Goal: Task Accomplishment & Management: Manage account settings

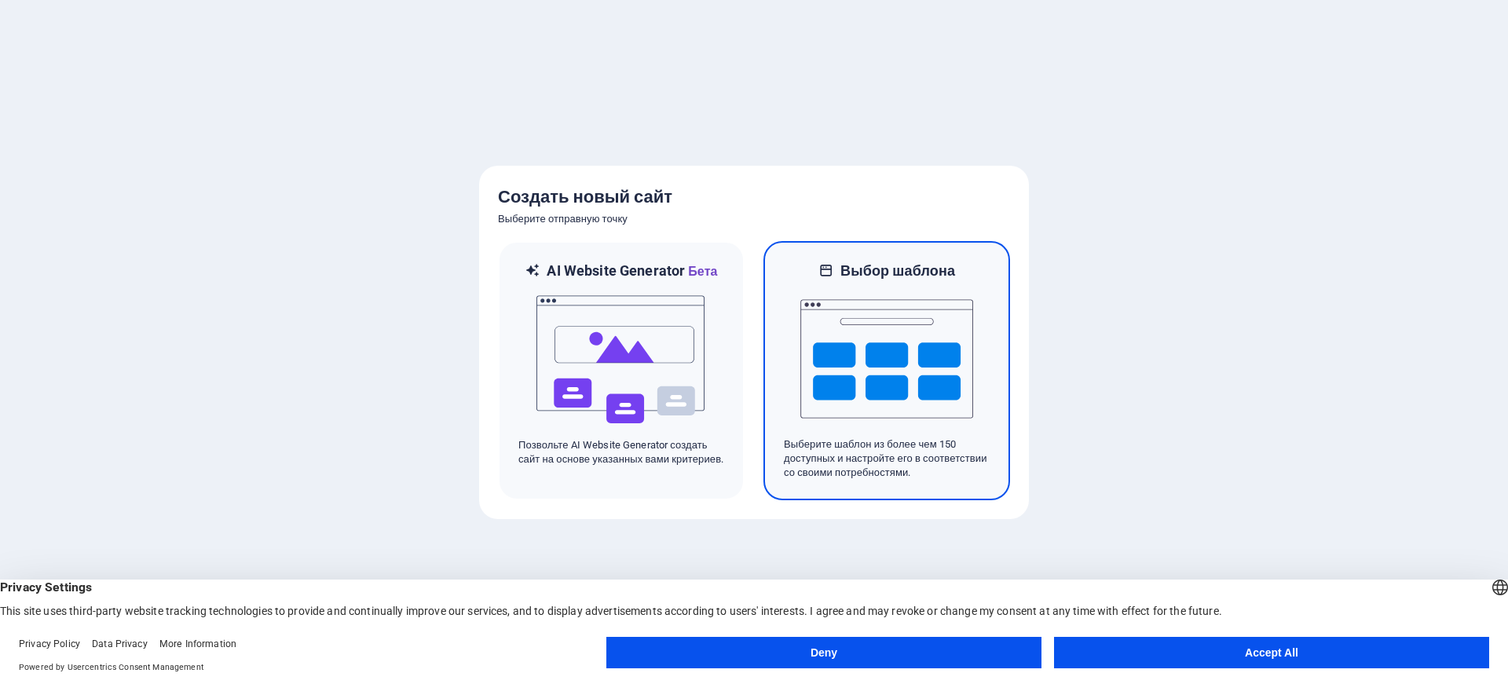
click at [844, 338] on img at bounding box center [886, 358] width 173 height 157
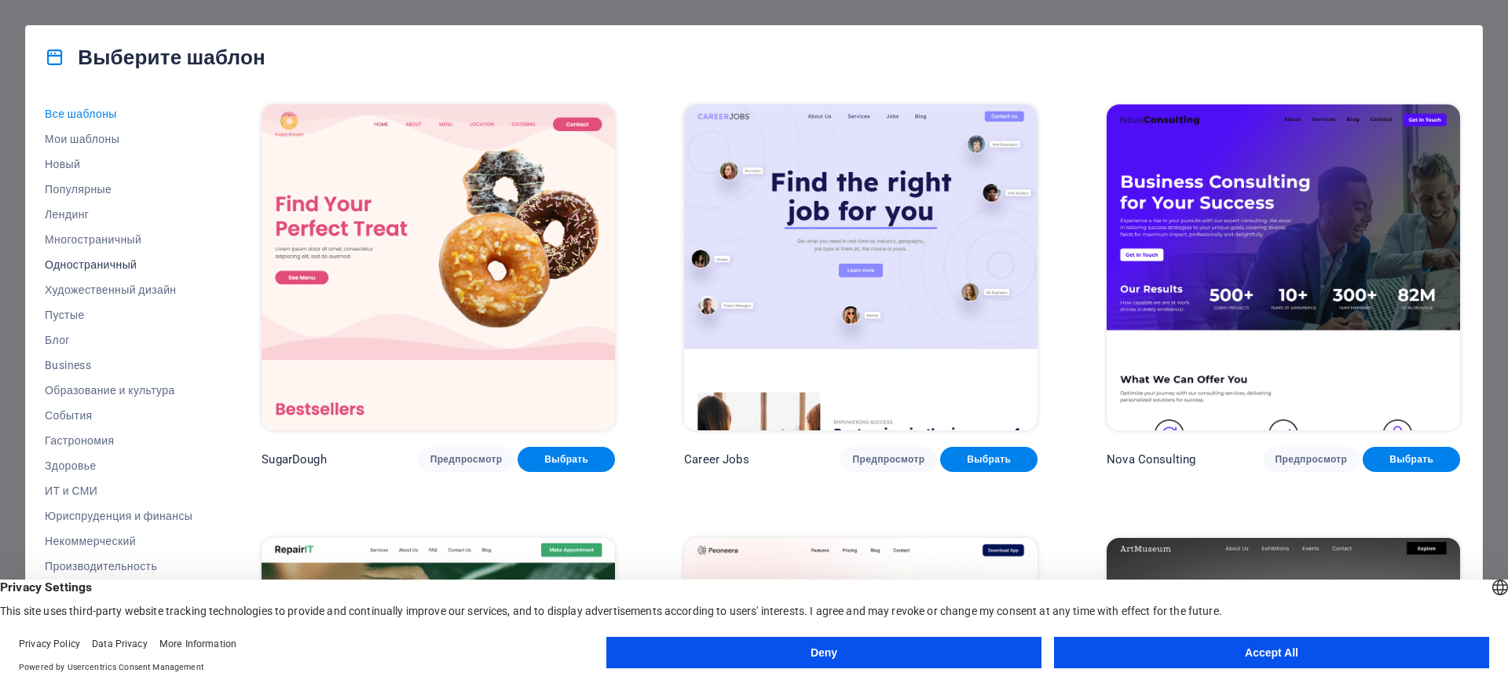
scroll to position [79, 0]
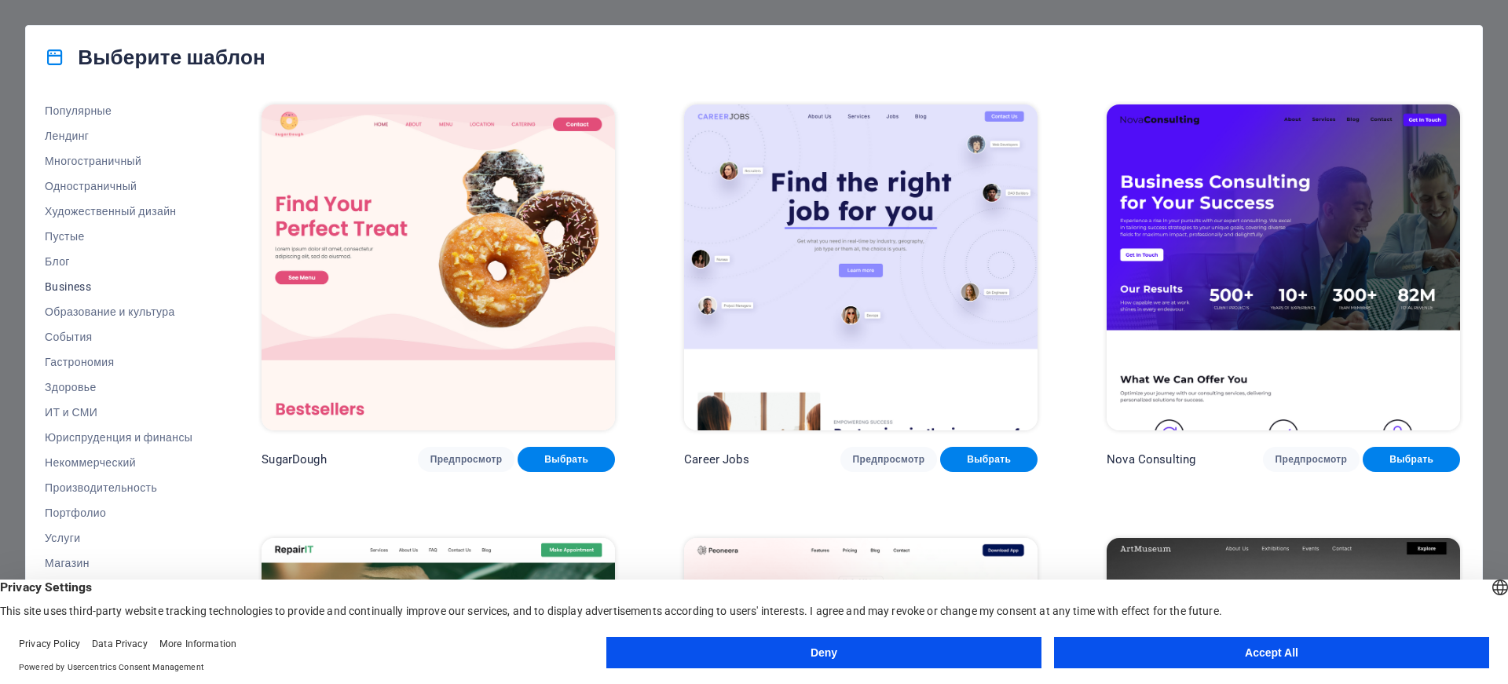
click at [73, 286] on span "Business" at bounding box center [119, 286] width 148 height 13
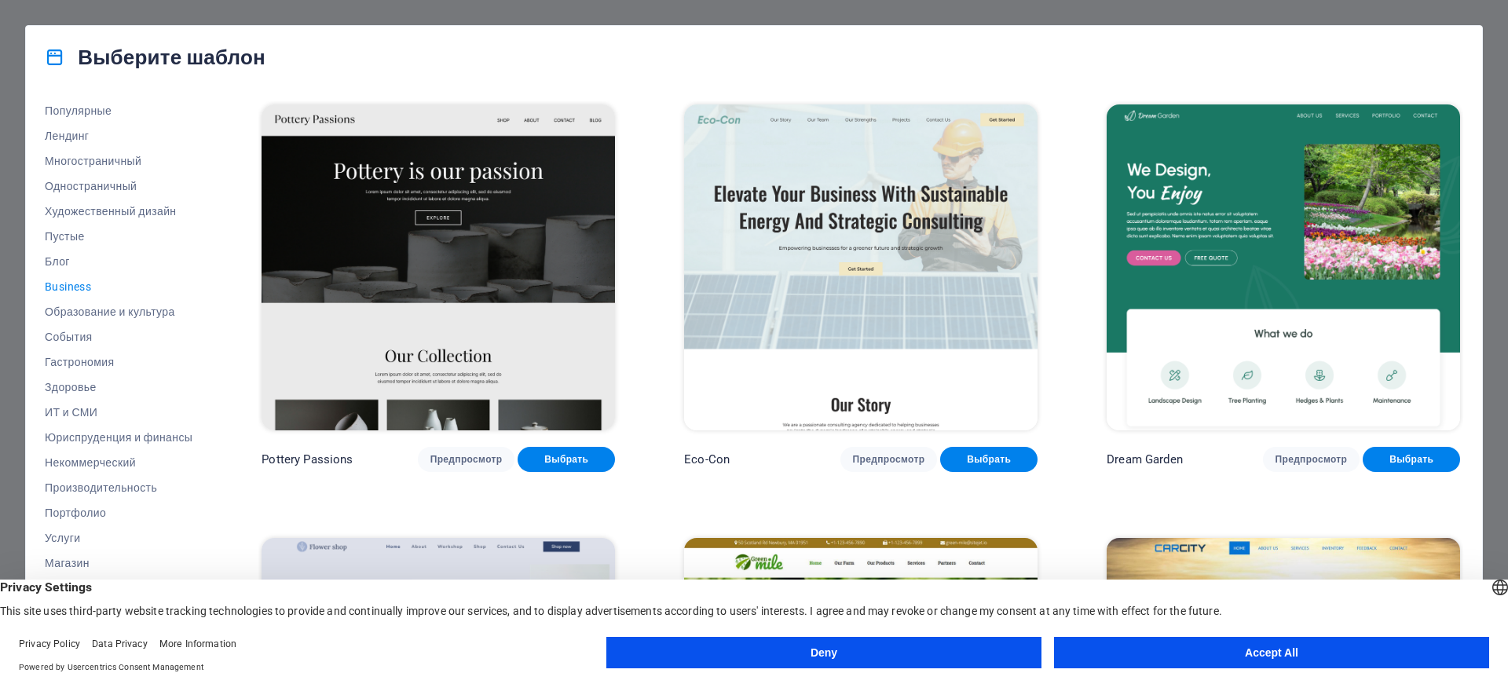
click at [966, 656] on button "Deny" at bounding box center [823, 652] width 435 height 31
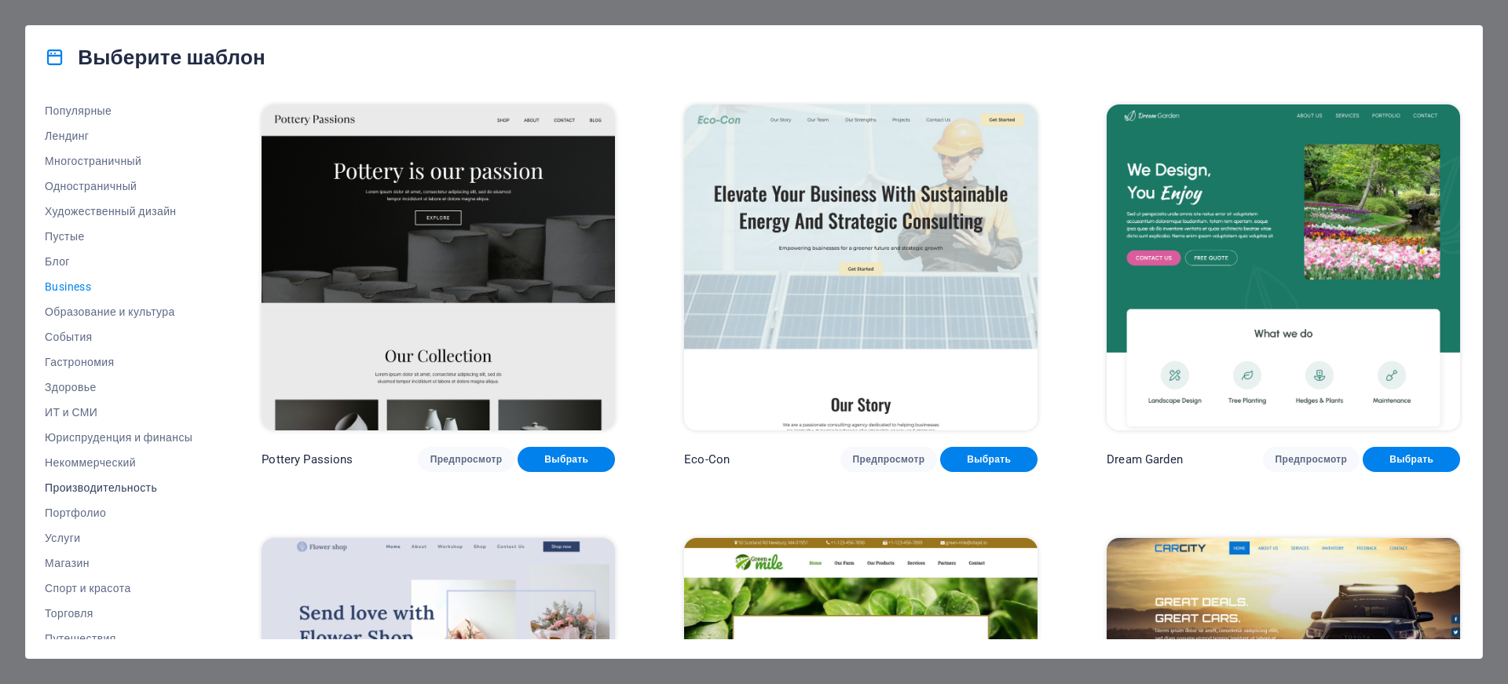
click at [78, 487] on span "Производительность" at bounding box center [119, 487] width 148 height 13
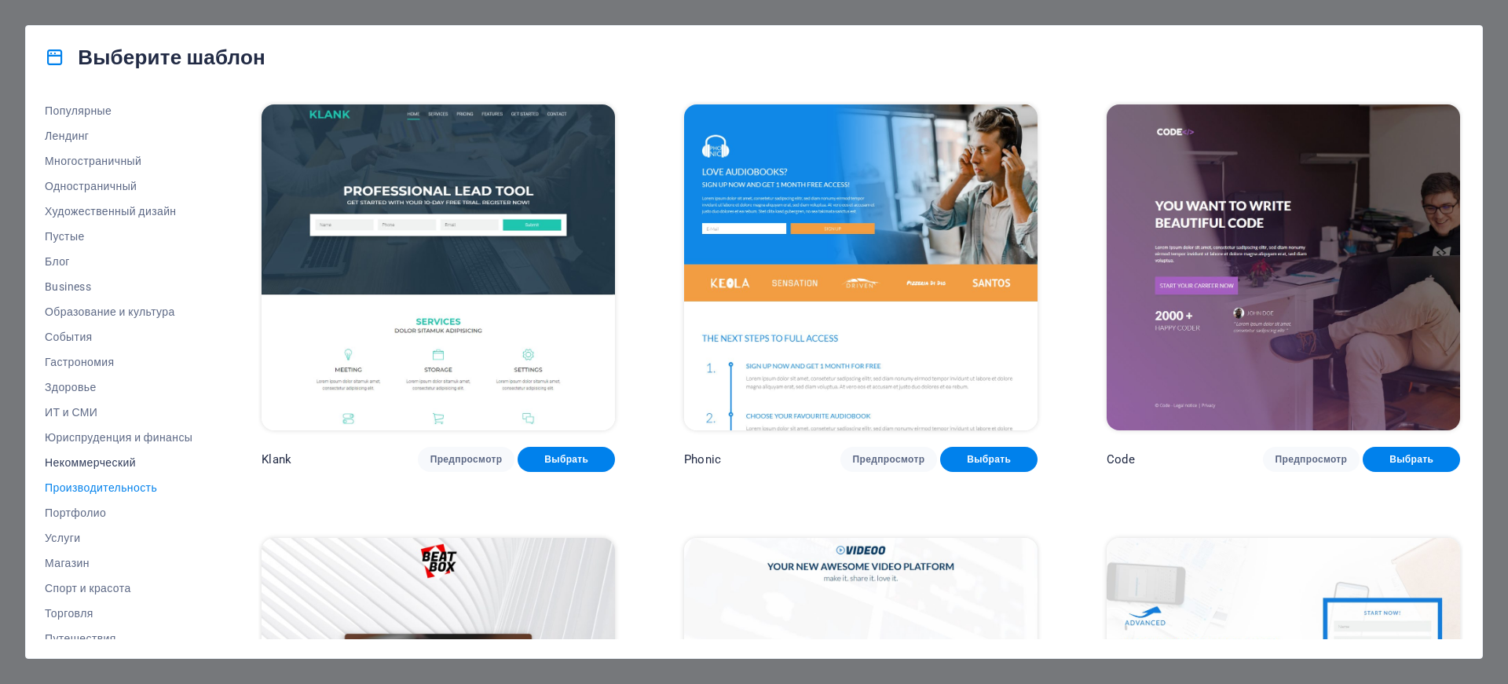
click at [94, 459] on span "Некоммерческий" at bounding box center [119, 462] width 148 height 13
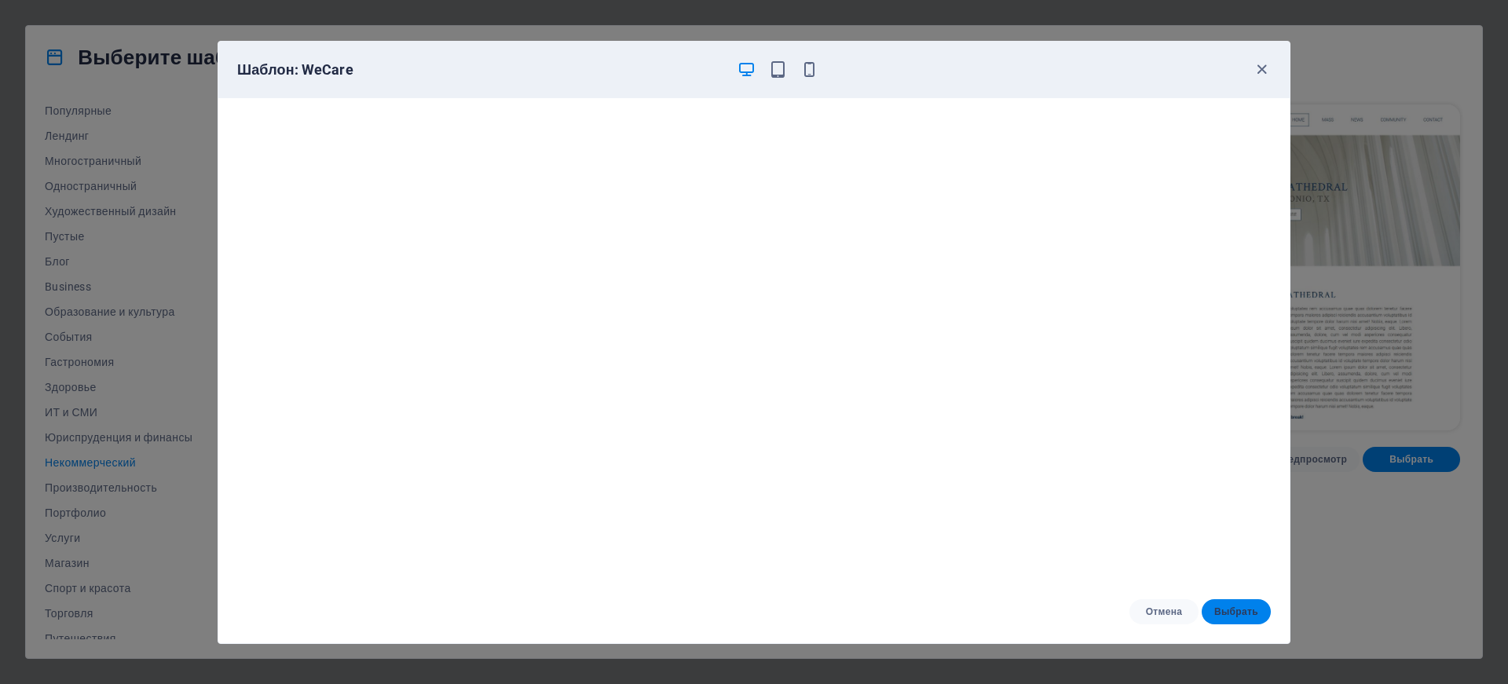
click at [1218, 606] on span "Выбрать" at bounding box center [1236, 612] width 44 height 13
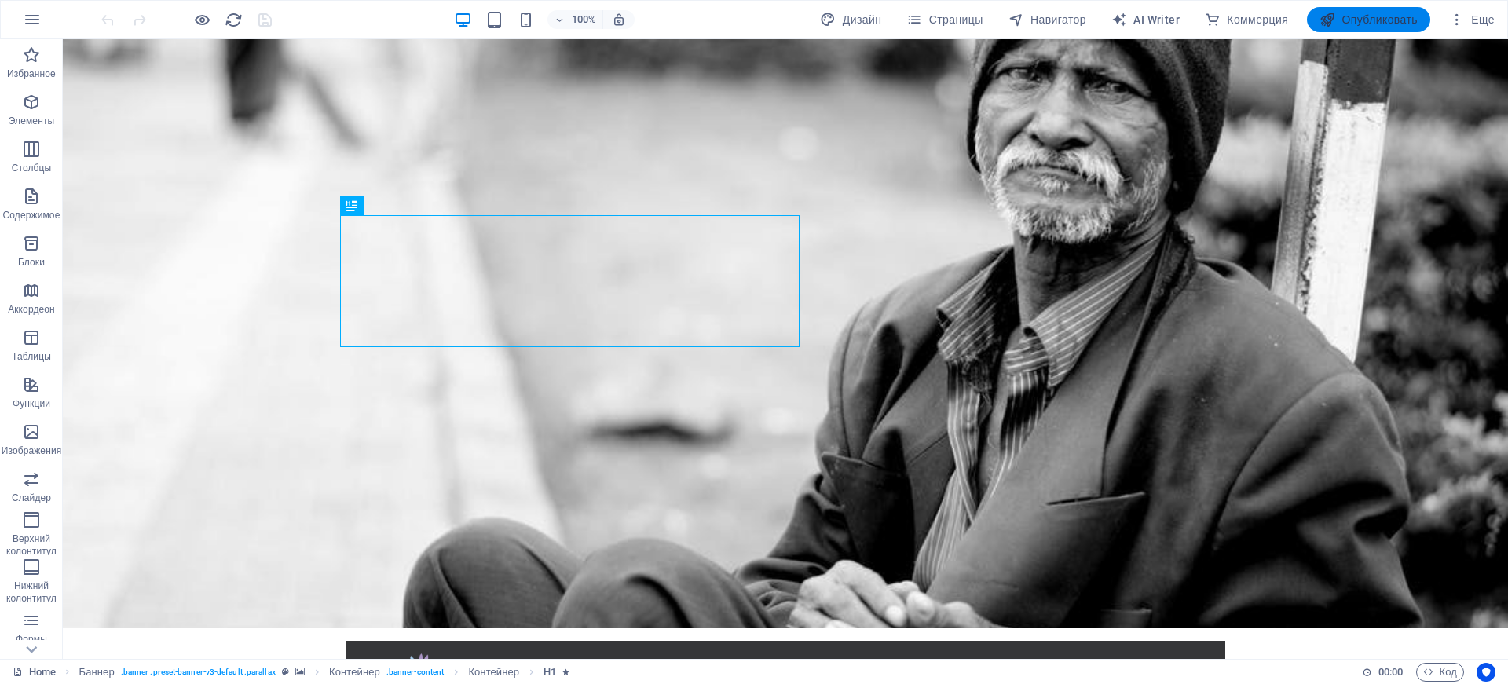
click at [1396, 20] on span "Опубликовать" at bounding box center [1368, 20] width 98 height 16
click at [1377, 19] on span "Опубликовать" at bounding box center [1368, 20] width 98 height 16
click at [1458, 22] on icon "button" at bounding box center [1457, 20] width 16 height 16
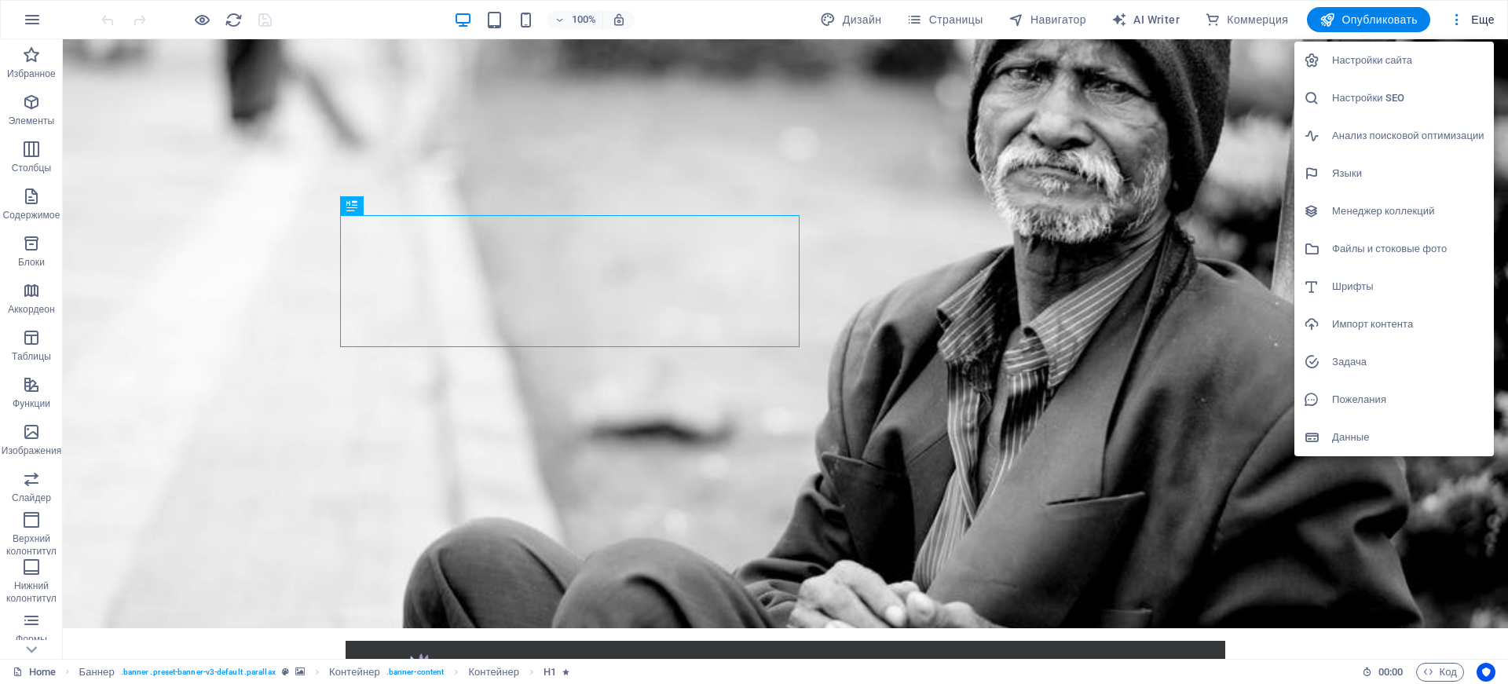
click at [31, 201] on div at bounding box center [754, 342] width 1508 height 684
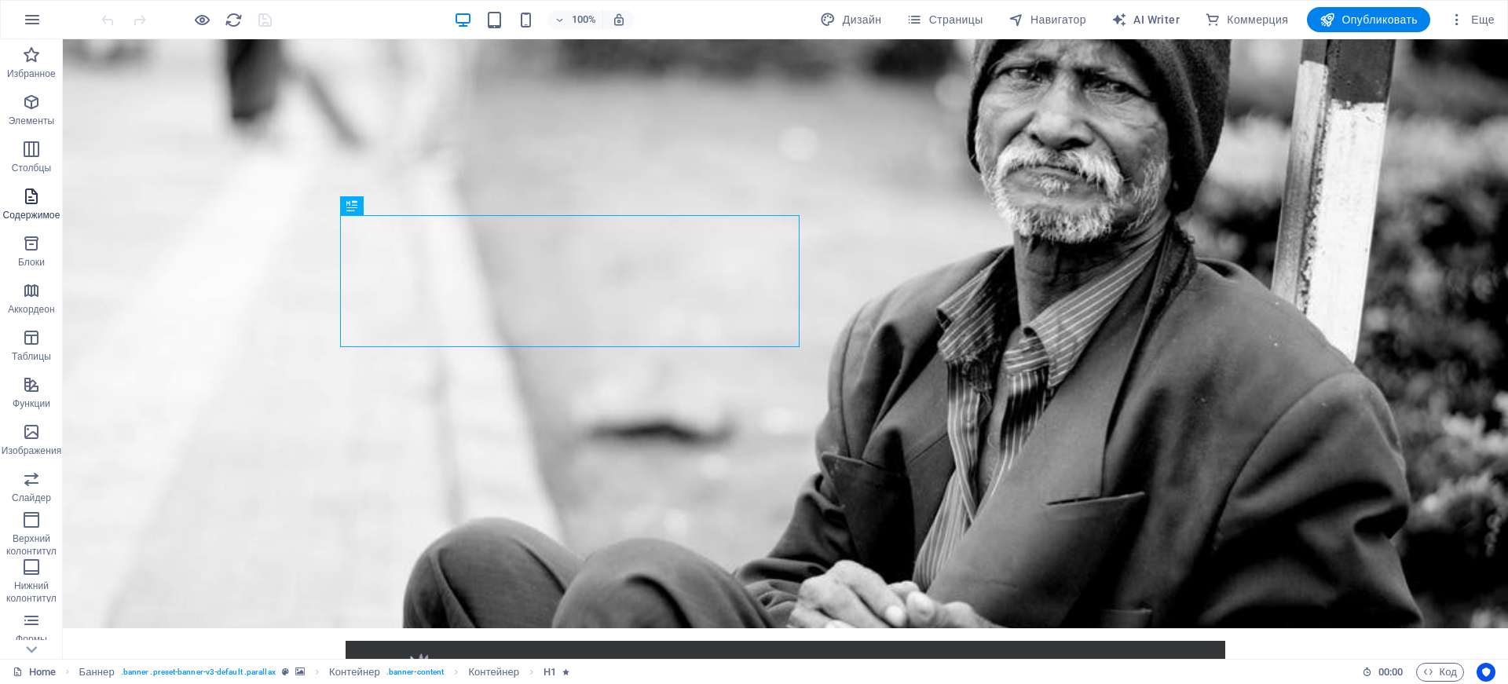
click at [29, 196] on icon "button" at bounding box center [31, 196] width 19 height 19
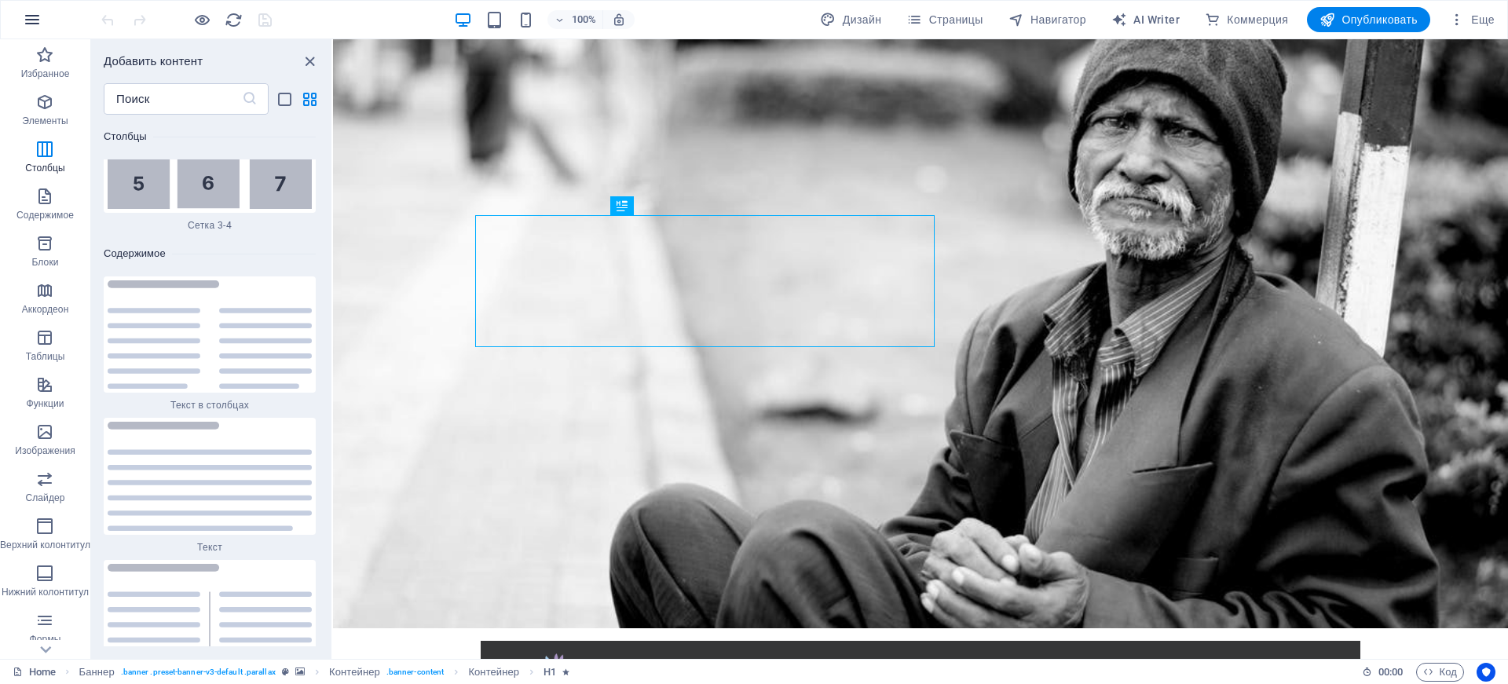
click at [37, 20] on icon "button" at bounding box center [32, 19] width 19 height 19
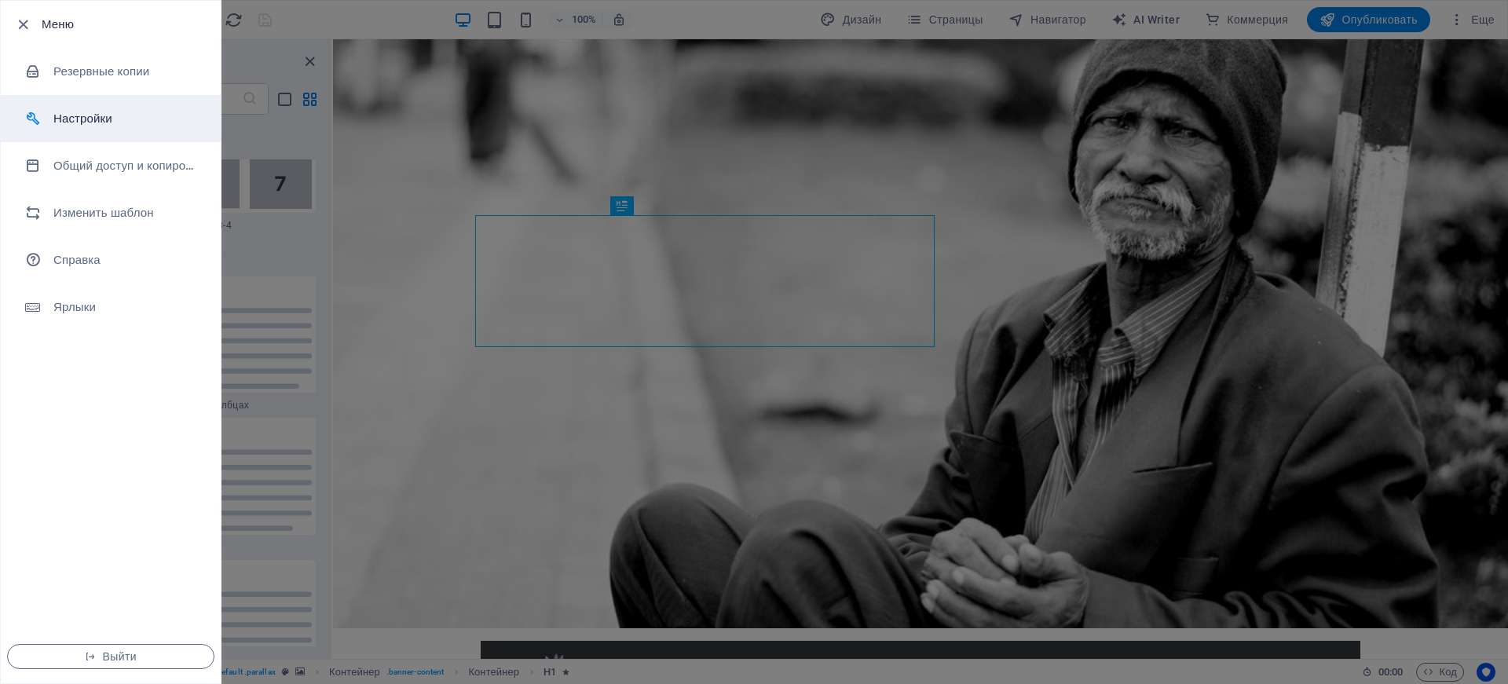
click at [67, 111] on h6 "Настройки" at bounding box center [125, 118] width 145 height 19
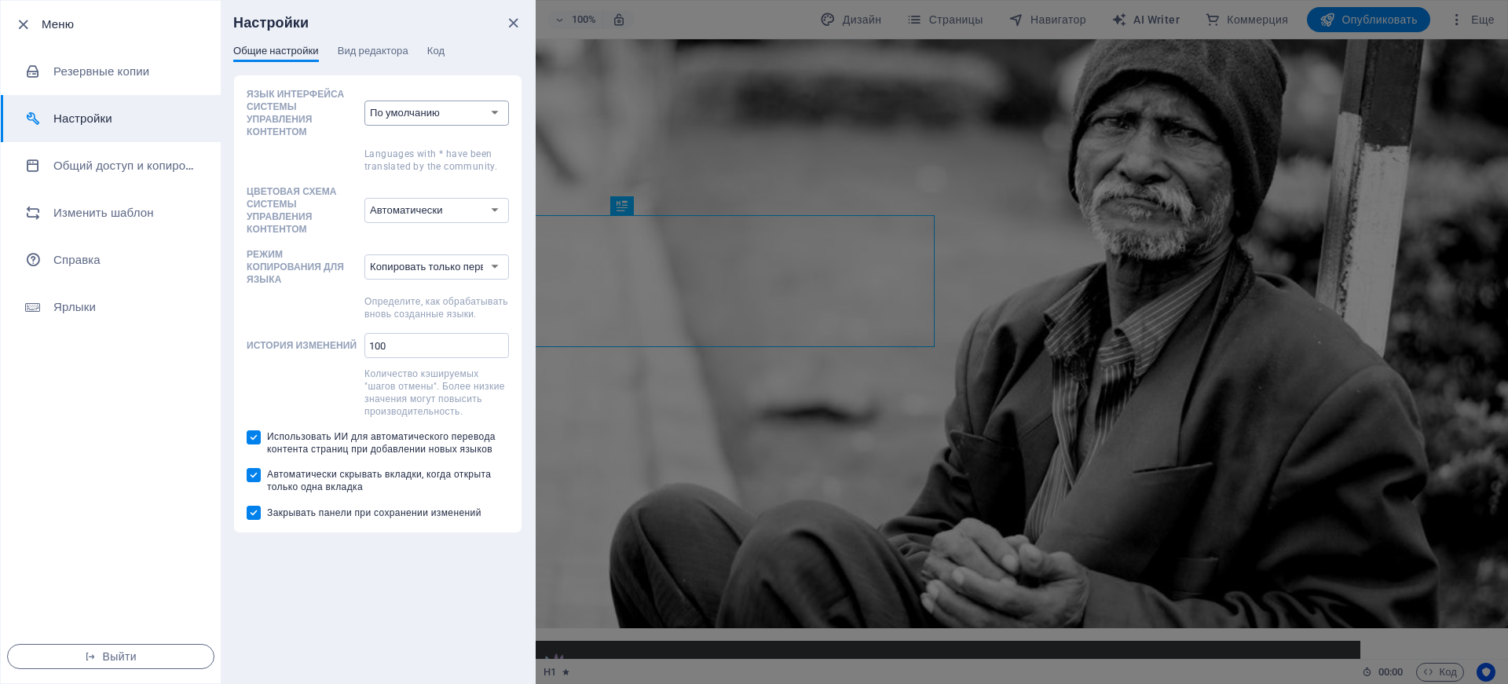
click at [471, 108] on select "По умолчанию Deutsch English Español Suomi* Français Magyar Italiano Nederlands…" at bounding box center [436, 113] width 145 height 25
select select "ru"
click at [364, 101] on select "По умолчанию Deutsch English Español Suomi* Français Magyar Italiano Nederlands…" at bounding box center [436, 113] width 145 height 25
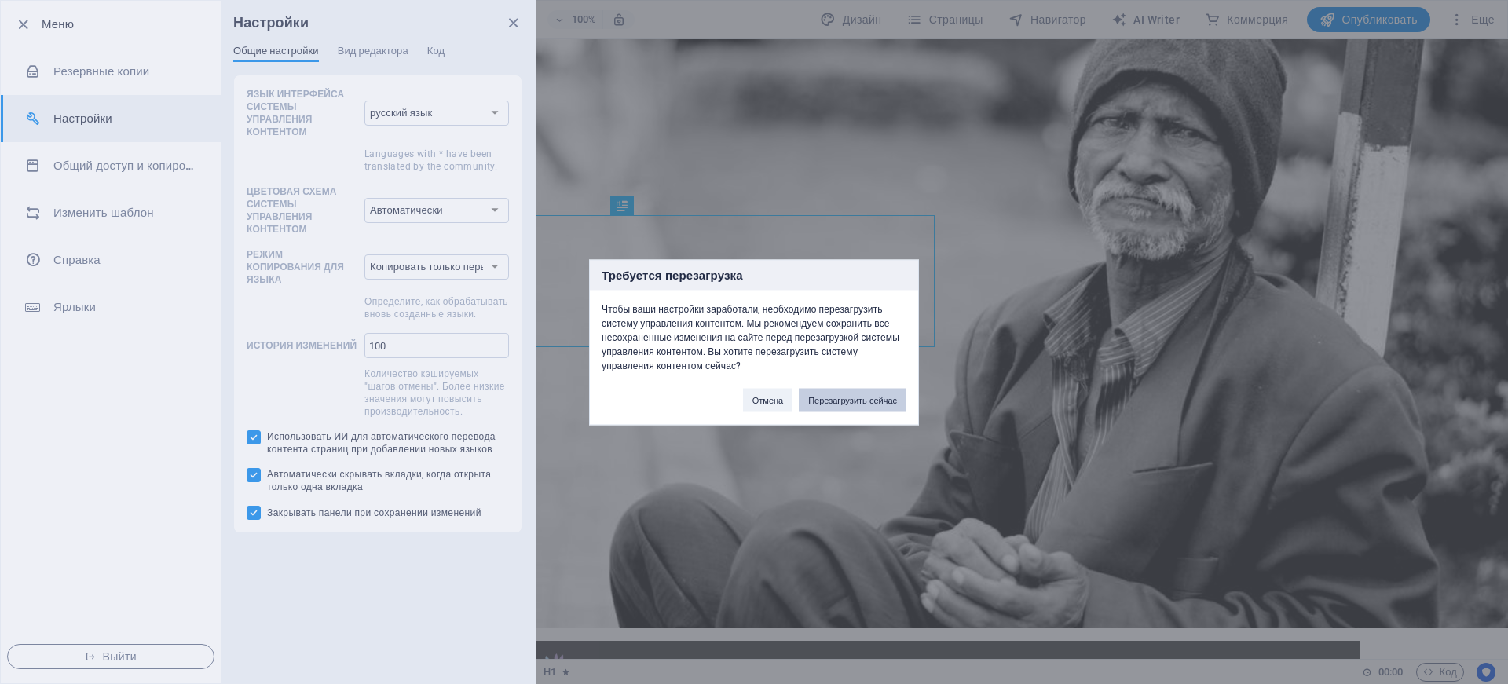
click at [832, 401] on button "Перезагрузить сейчас" at bounding box center [853, 400] width 108 height 24
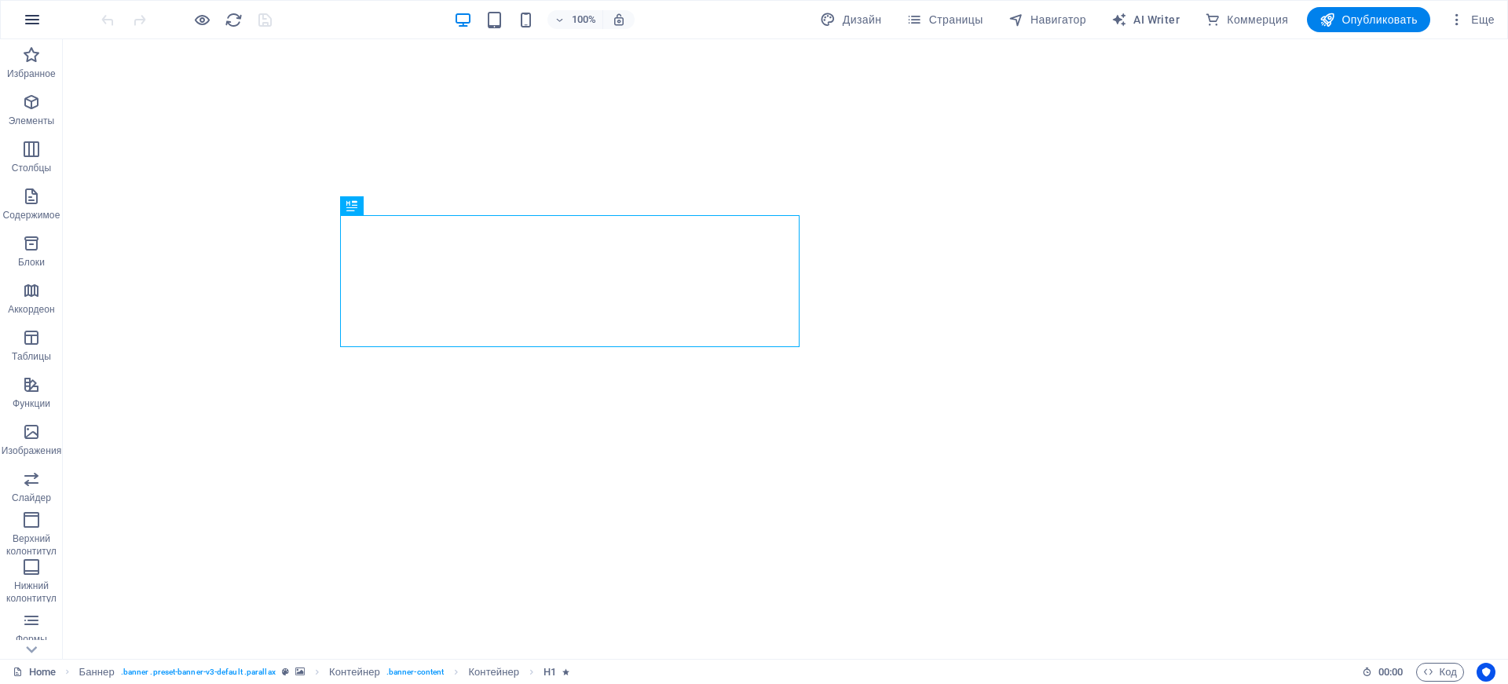
click at [31, 15] on icon "button" at bounding box center [32, 19] width 19 height 19
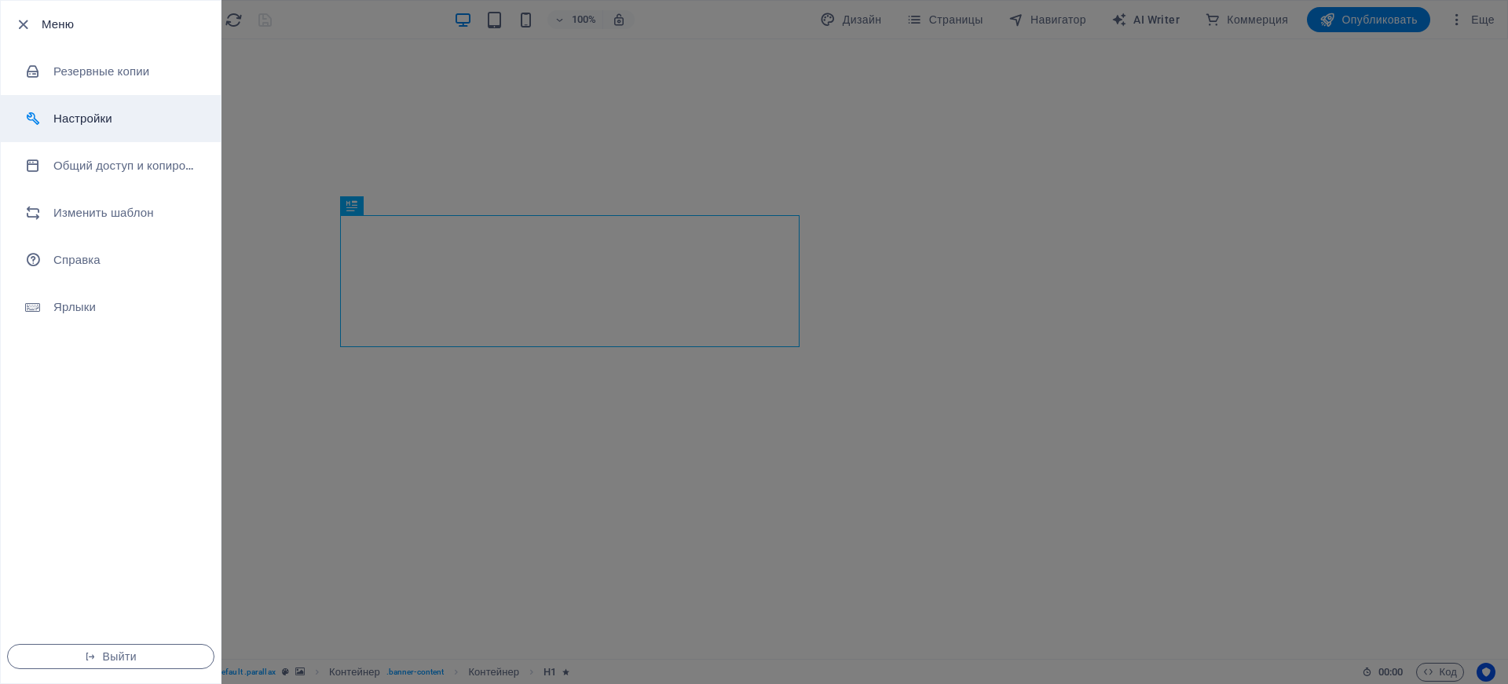
click at [73, 110] on h6 "Настройки" at bounding box center [125, 118] width 145 height 19
select select "ru"
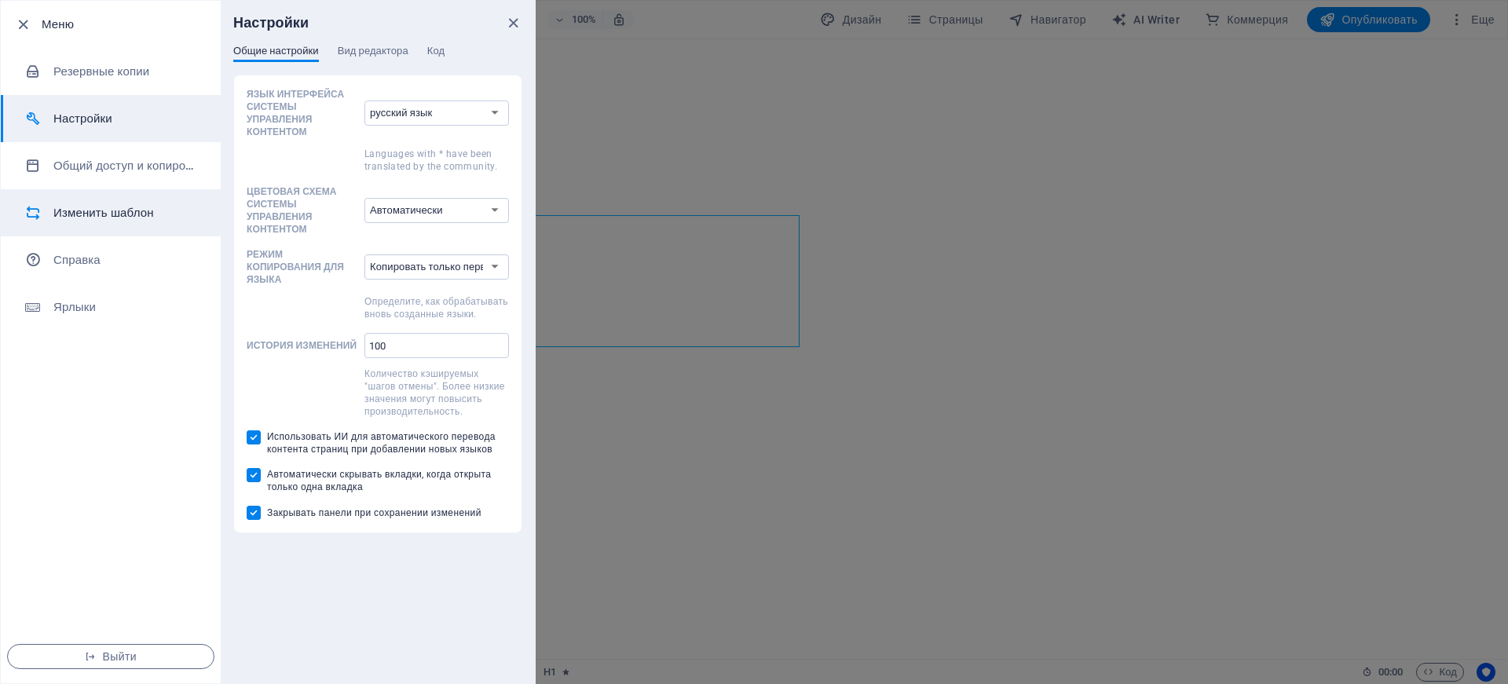
click at [86, 212] on h6 "Изменить шаблон" at bounding box center [125, 212] width 145 height 19
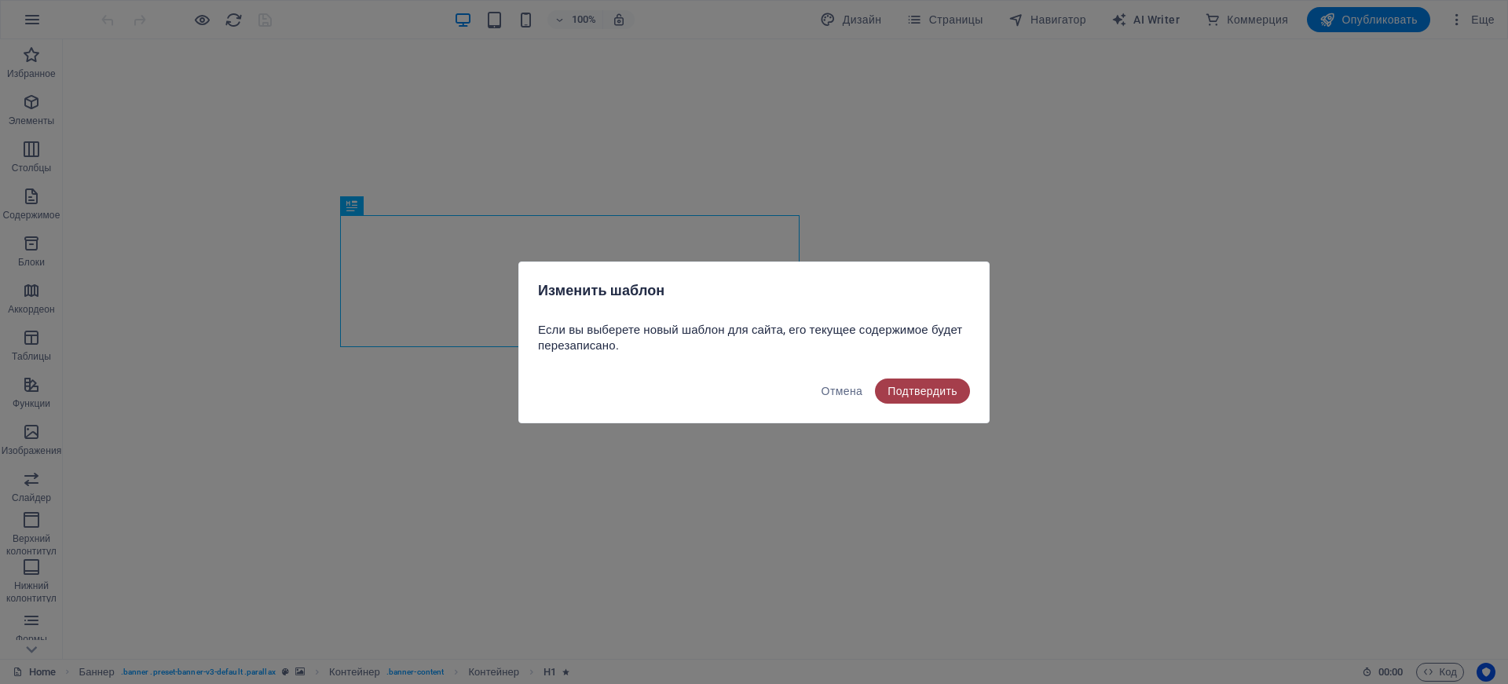
click at [910, 396] on span "Подтвердить" at bounding box center [922, 391] width 70 height 13
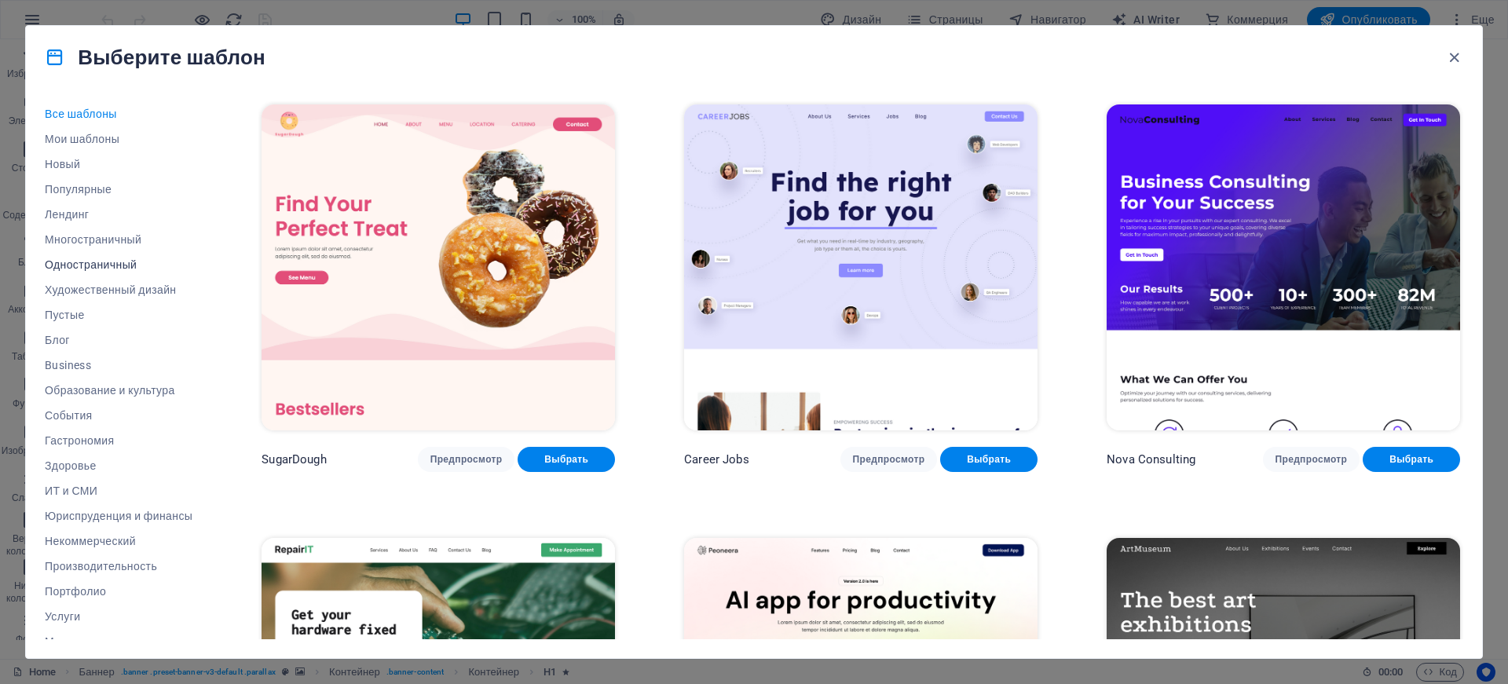
scroll to position [115, 0]
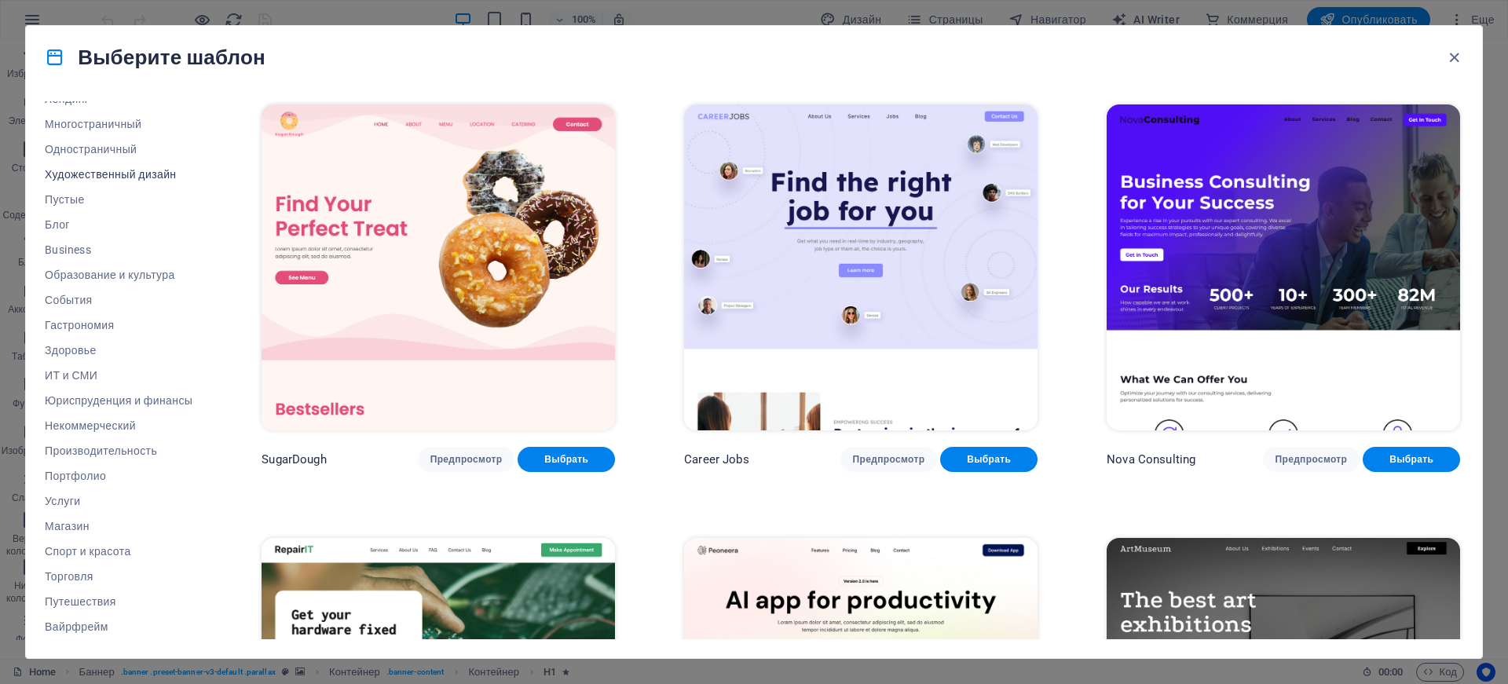
click at [98, 174] on span "Художественный дизайн" at bounding box center [119, 174] width 148 height 13
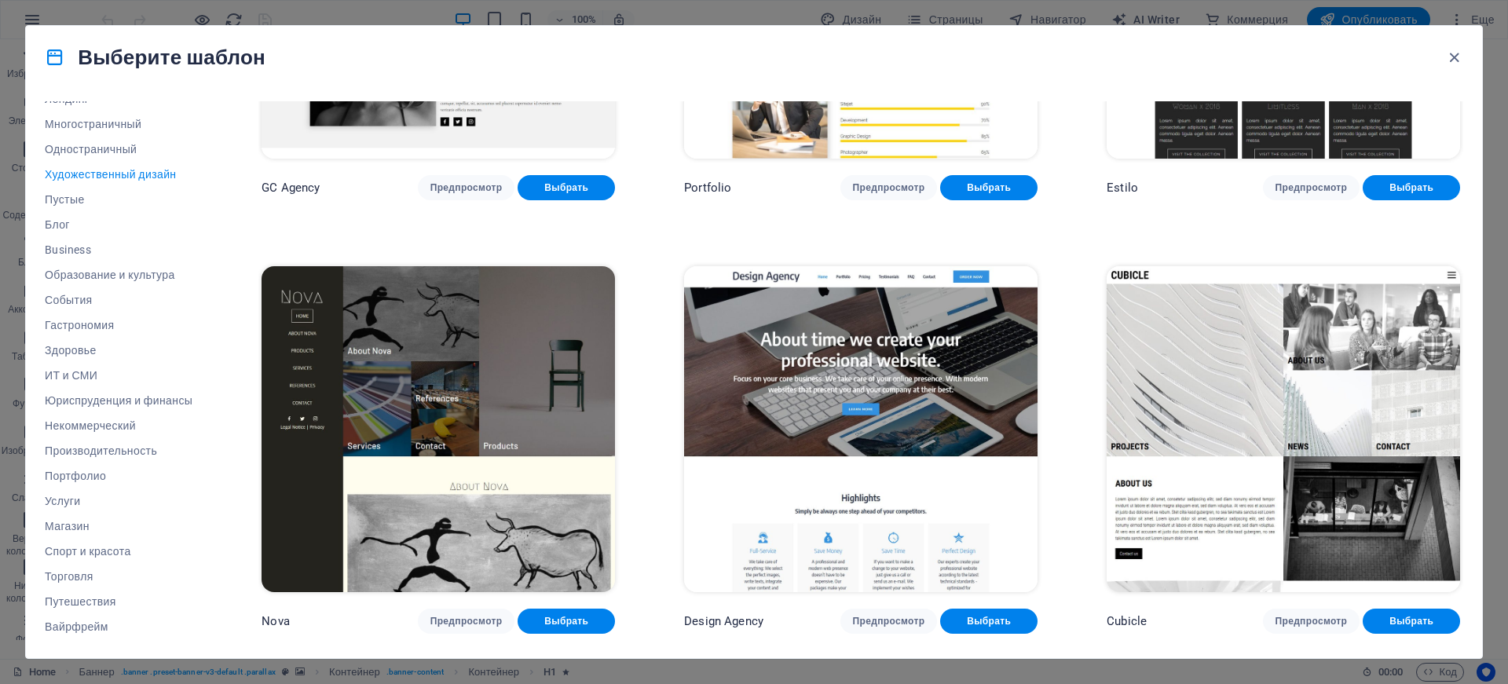
scroll to position [1985, 0]
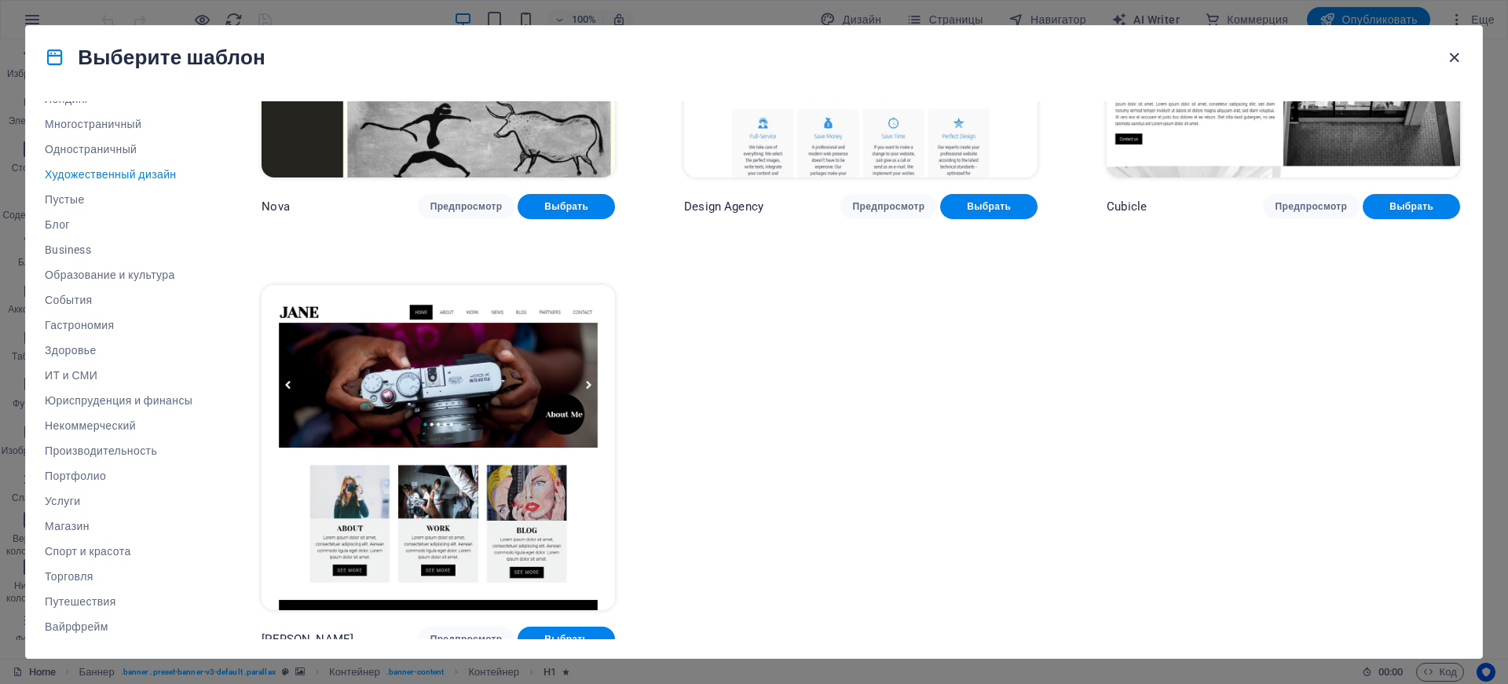
click at [1454, 52] on icon "button" at bounding box center [1454, 58] width 18 height 18
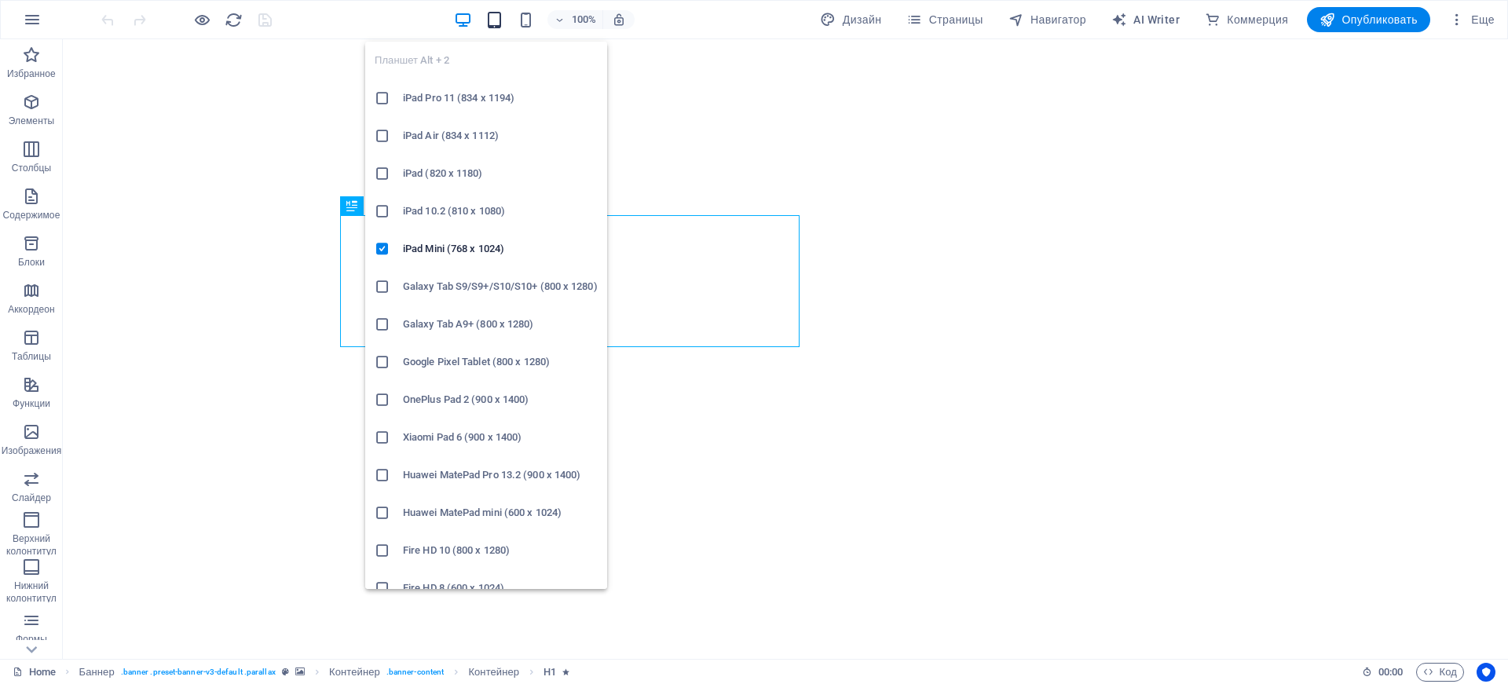
click at [492, 20] on icon "button" at bounding box center [494, 20] width 18 height 18
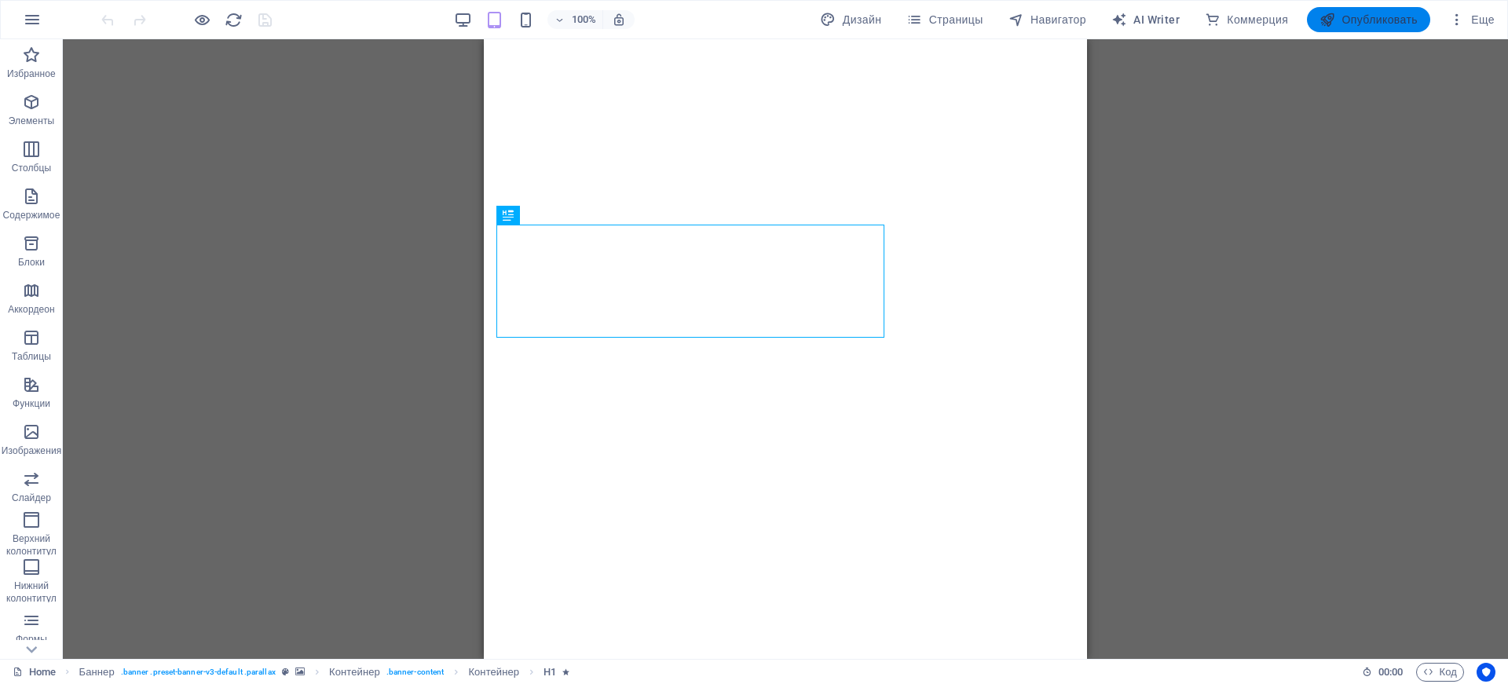
click at [1345, 24] on span "Опубликовать" at bounding box center [1368, 20] width 98 height 16
